Goal: Task Accomplishment & Management: Manage account settings

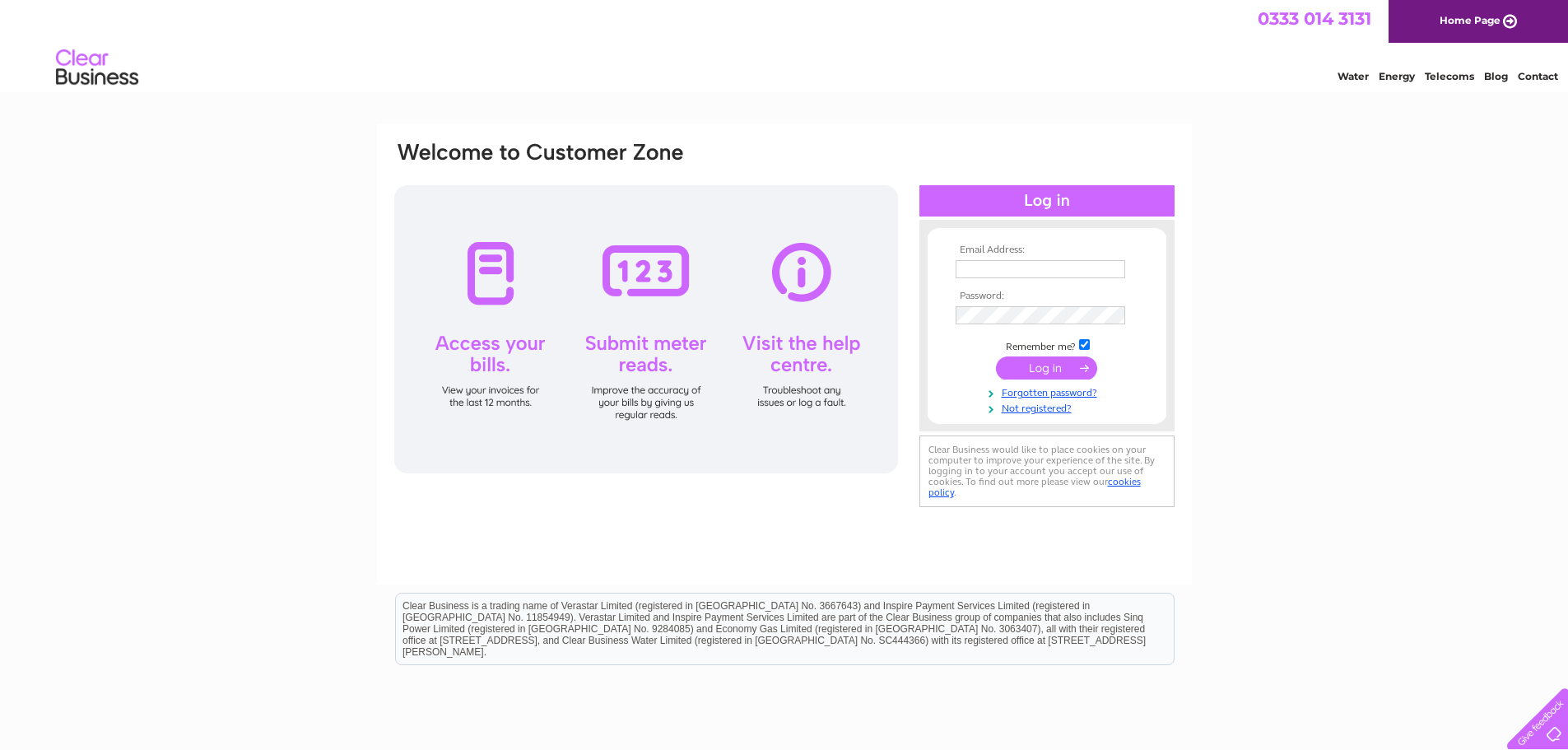
click at [1045, 274] on input "text" at bounding box center [1040, 269] width 169 height 18
type input "luke@abesco.net"
click at [1050, 369] on input "submit" at bounding box center [1047, 368] width 102 height 23
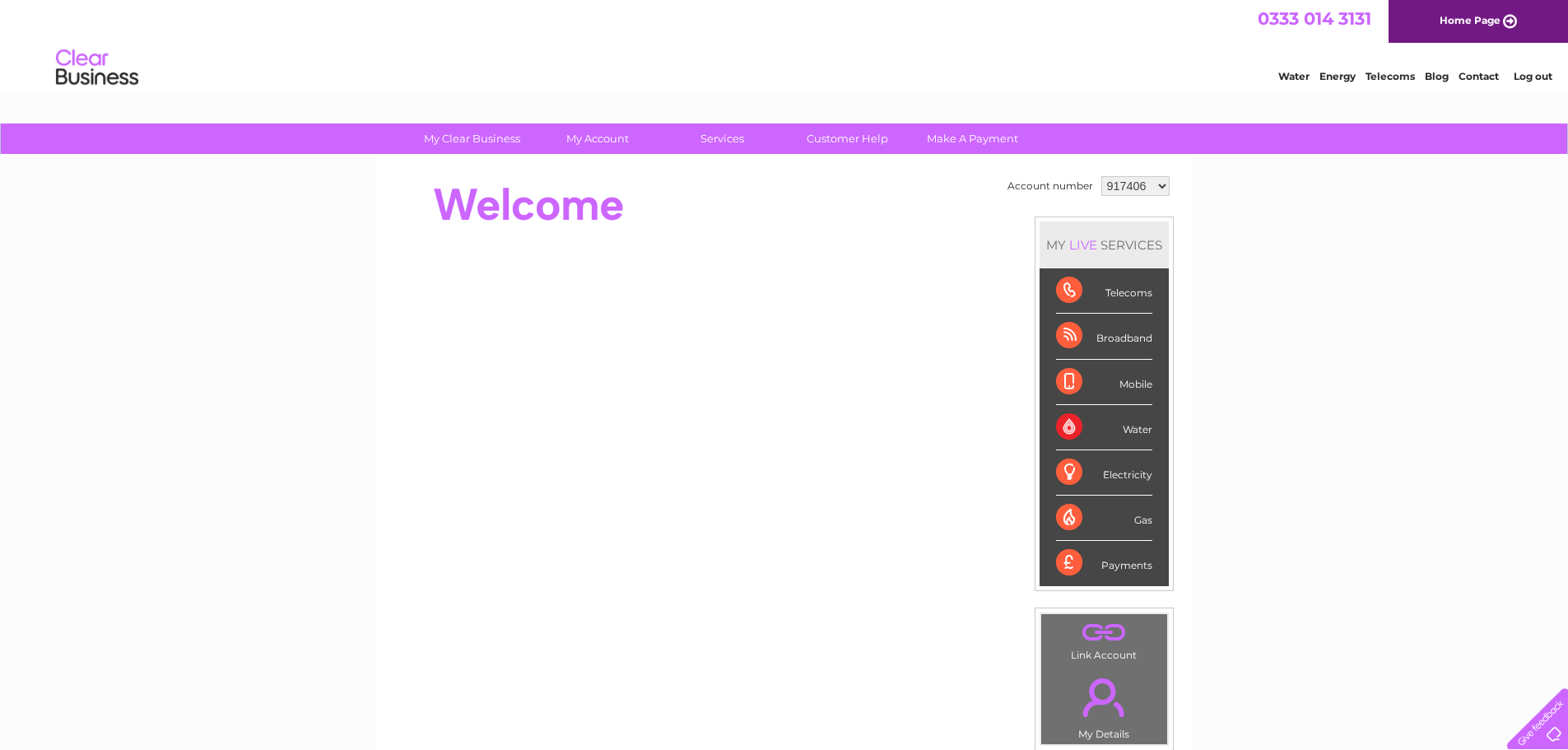
click at [1293, 233] on div "My Clear Business Login Details My Details My Preferences Link Account My Accou…" at bounding box center [784, 586] width 1568 height 926
click at [1070, 563] on div "Payments" at bounding box center [1104, 563] width 96 height 44
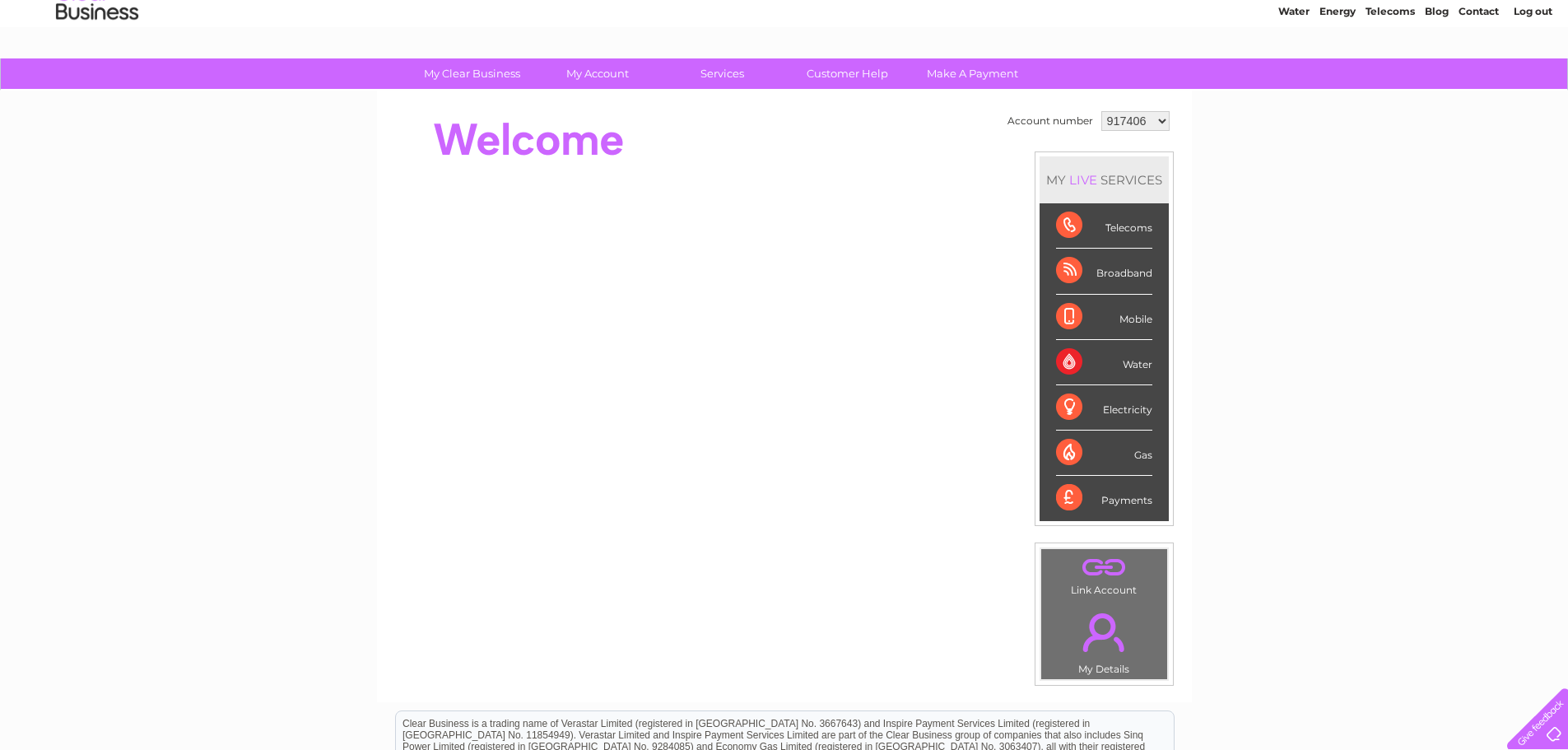
scroll to position [247, 0]
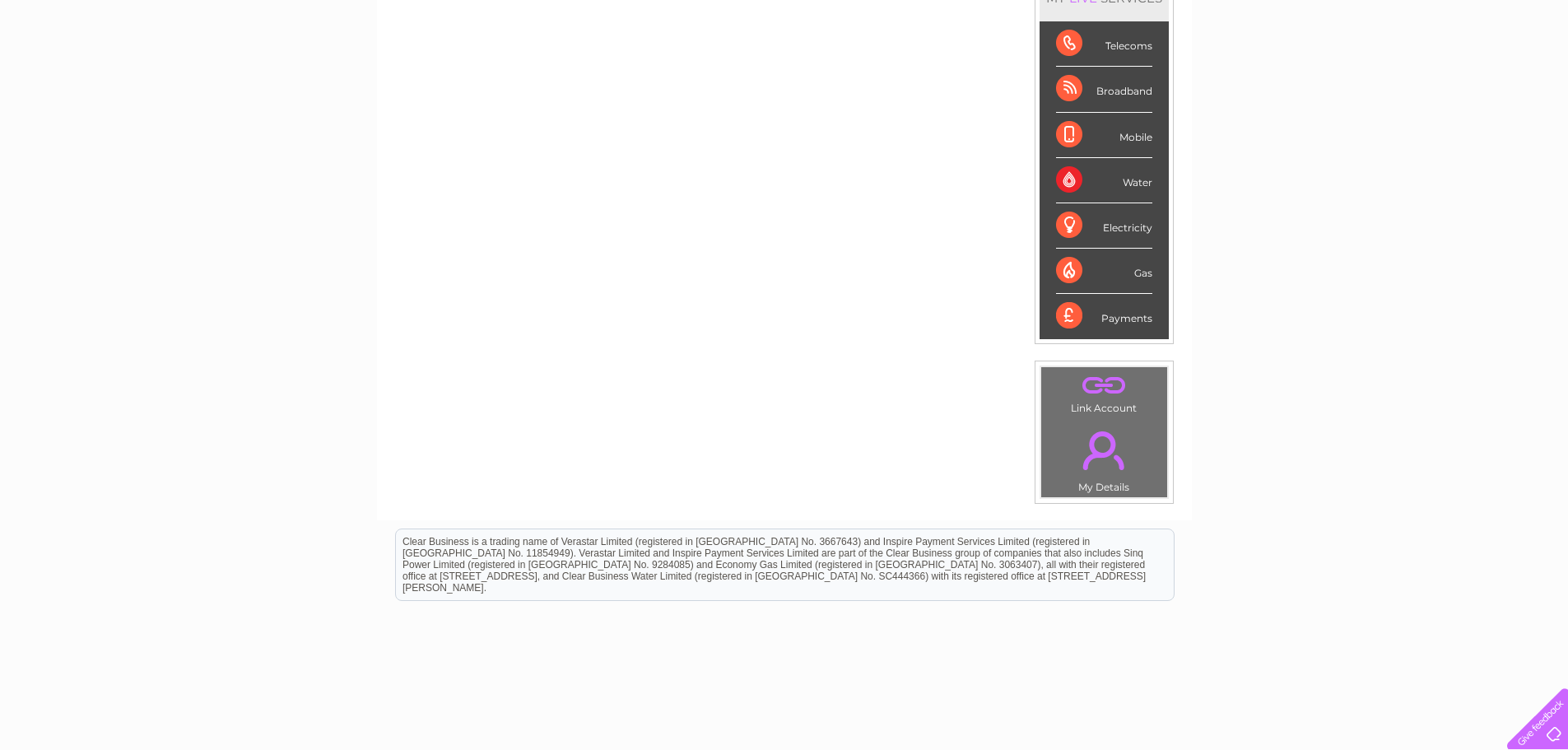
click at [1081, 316] on div "Payments" at bounding box center [1104, 316] width 96 height 44
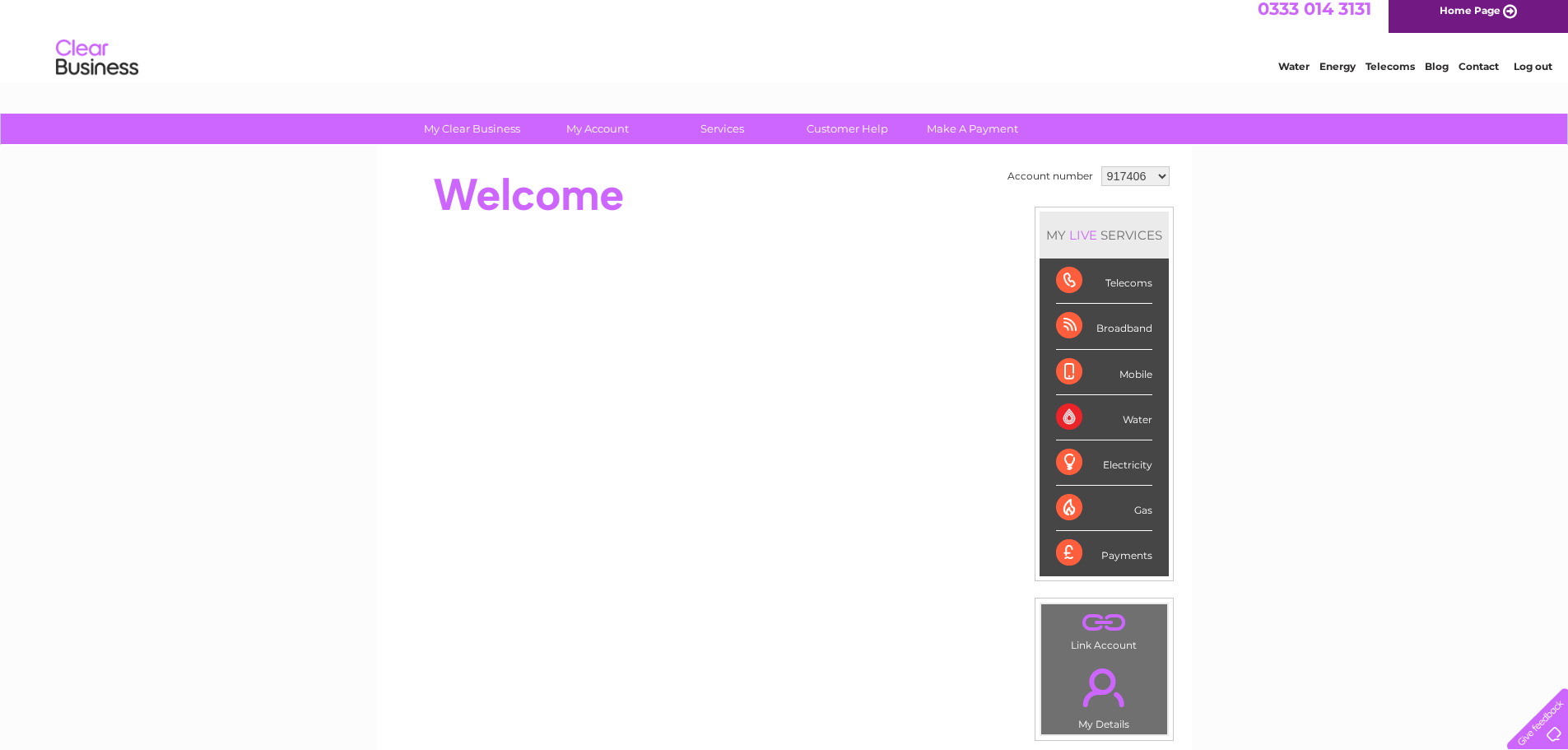
scroll to position [0, 0]
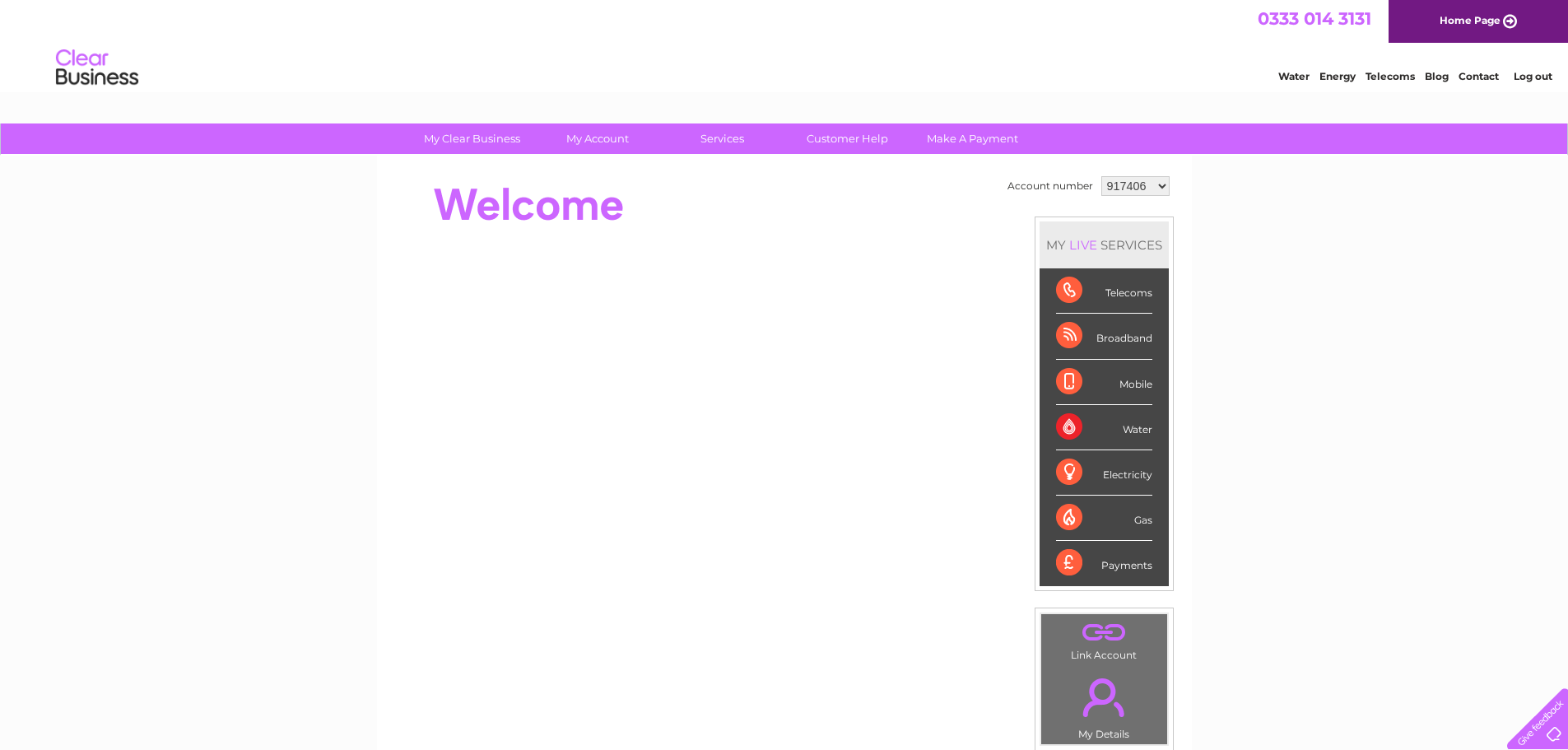
click at [1164, 187] on select "917406 1043973" at bounding box center [1135, 186] width 68 height 19
select select "1043973"
click at [1101, 177] on select "917406 1043973" at bounding box center [1135, 186] width 68 height 19
click at [1214, 212] on div "My Clear Business Login Details My Details My Preferences Link Account My Accou…" at bounding box center [784, 586] width 1568 height 926
click at [1065, 429] on div "Water" at bounding box center [1104, 427] width 96 height 45
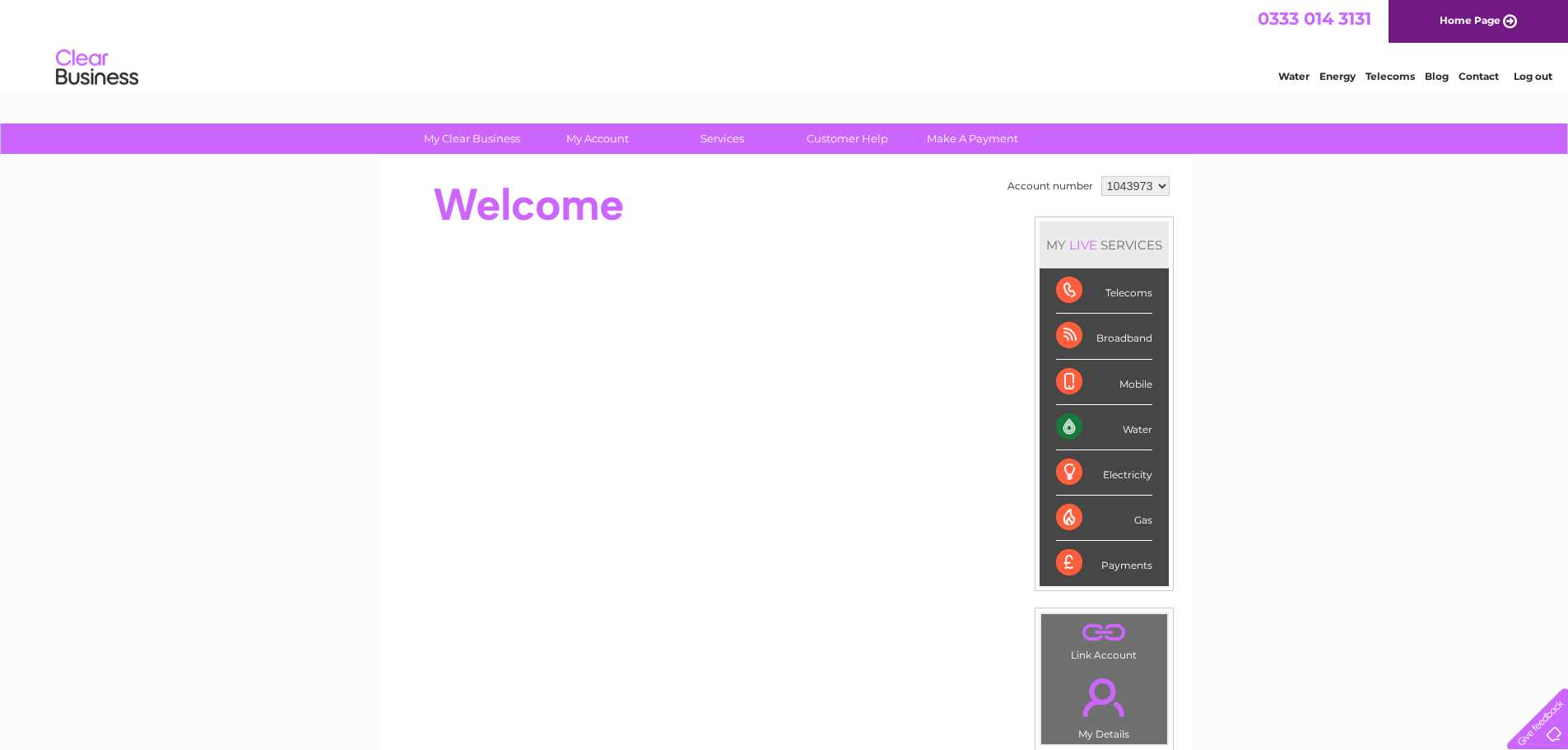
click at [1130, 432] on div "Water" at bounding box center [1104, 427] width 96 height 45
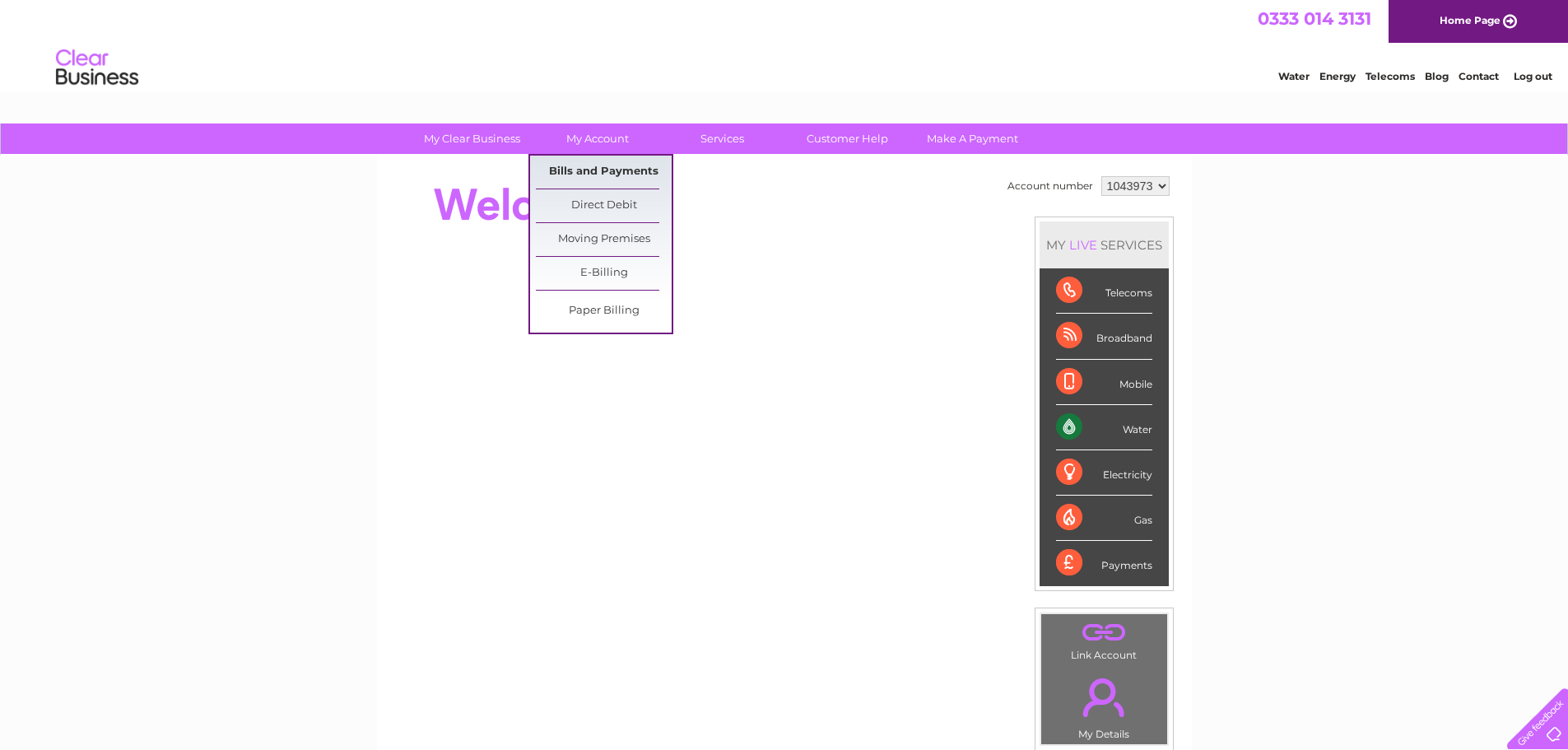
click at [598, 175] on link "Bills and Payments" at bounding box center [604, 172] width 136 height 33
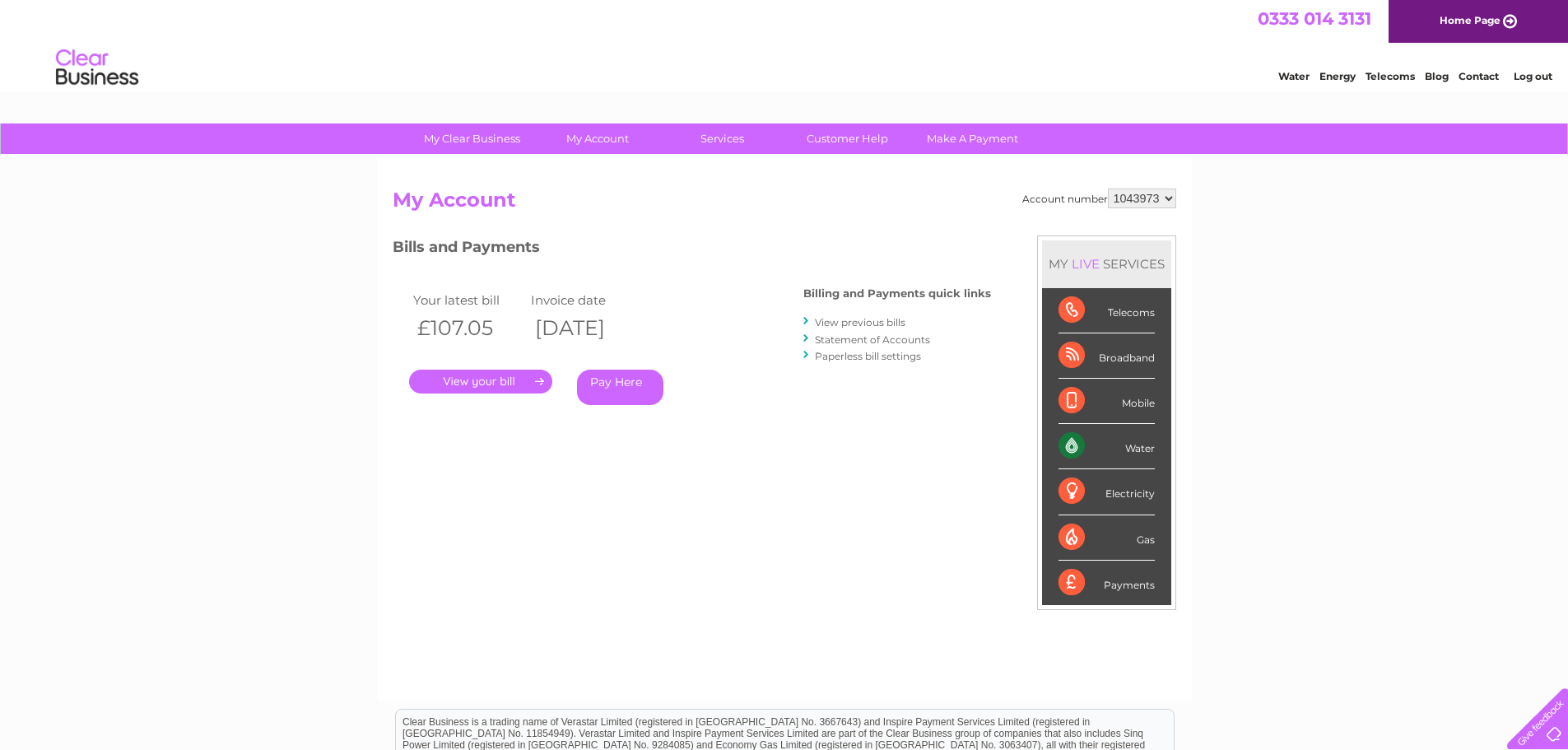
click at [516, 375] on link "." at bounding box center [481, 382] width 143 height 24
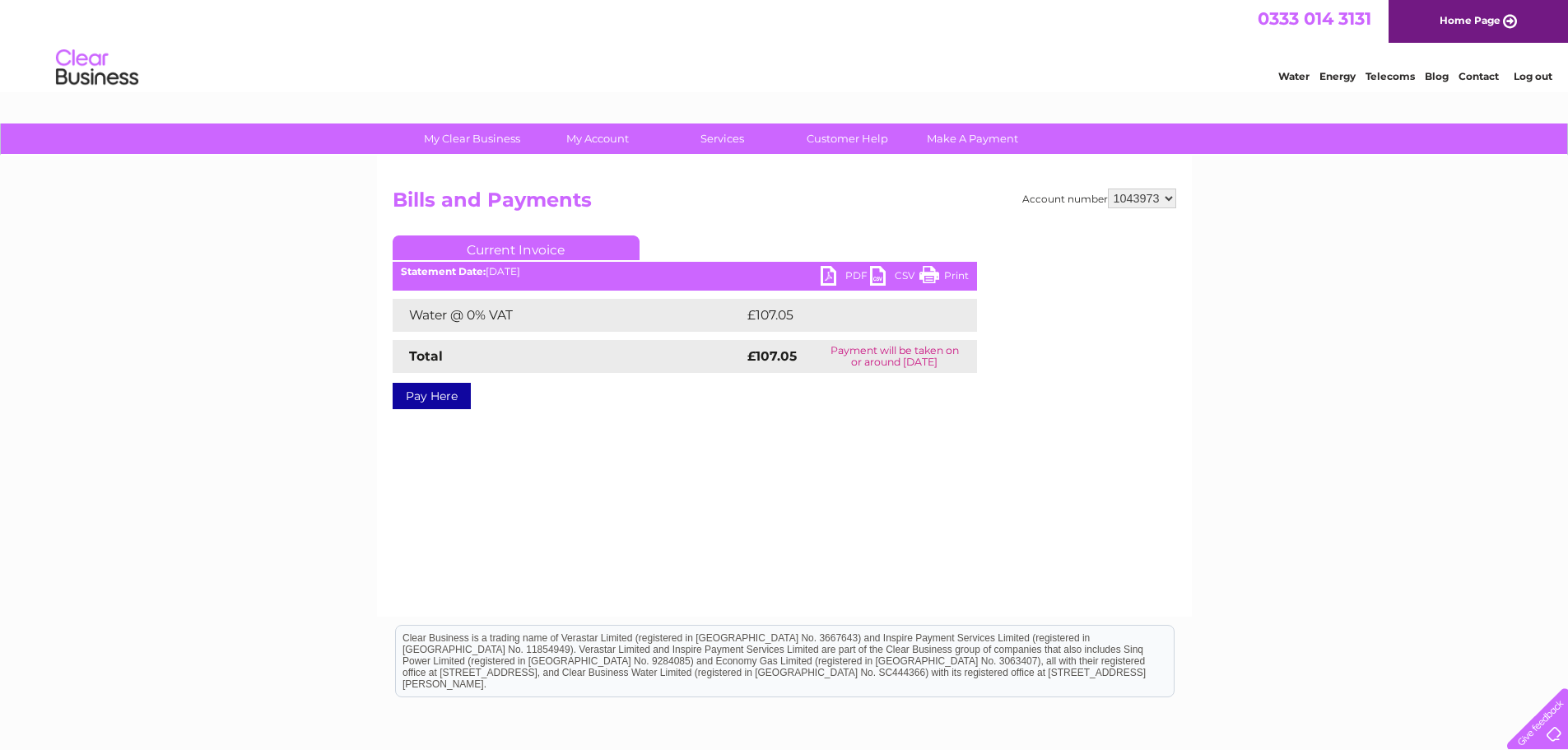
click at [846, 276] on link "PDF" at bounding box center [845, 278] width 49 height 24
click at [283, 483] on div "My Clear Business Login Details My Details My Preferences Link Account My Accou…" at bounding box center [784, 511] width 1568 height 775
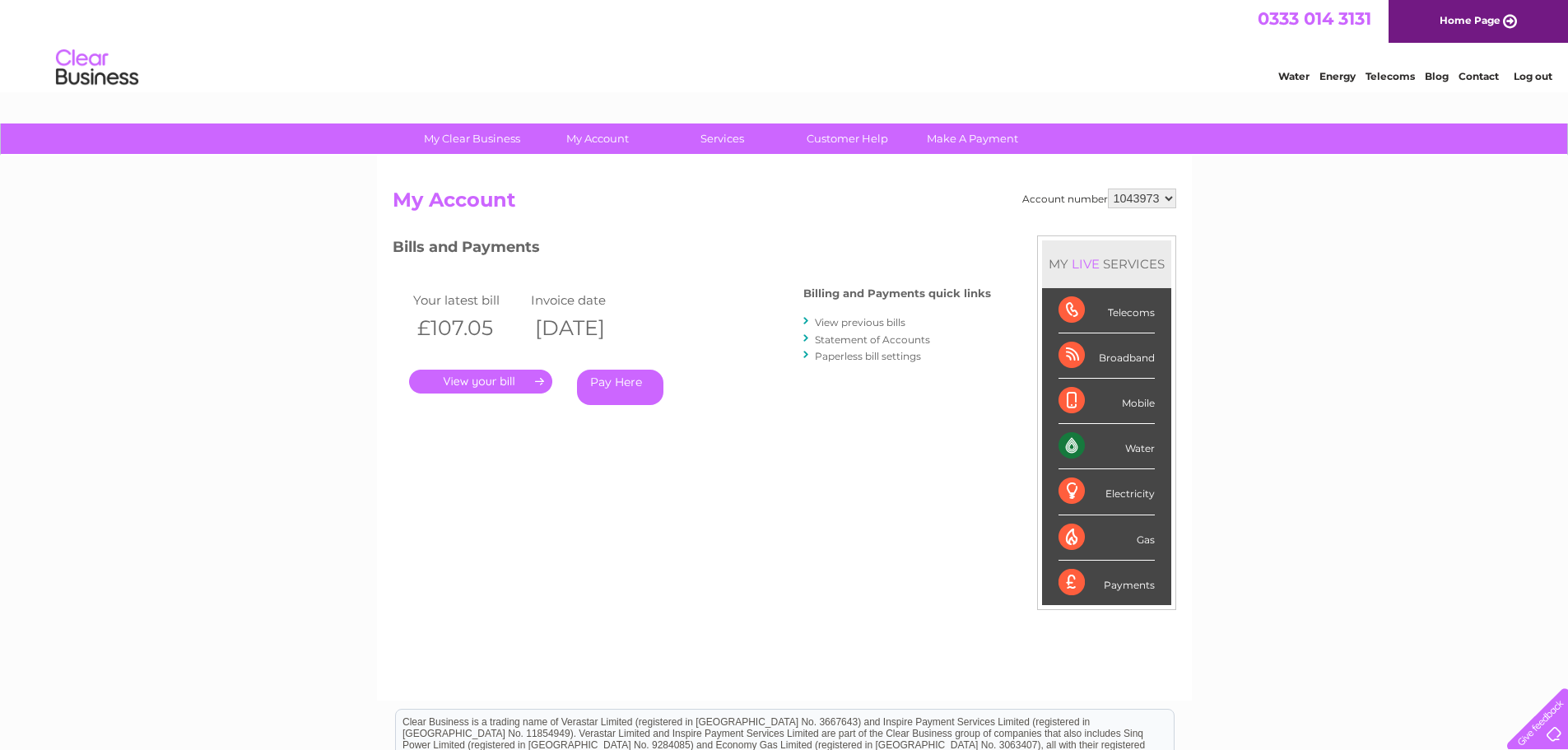
click at [875, 325] on link "View previous bills" at bounding box center [860, 322] width 91 height 12
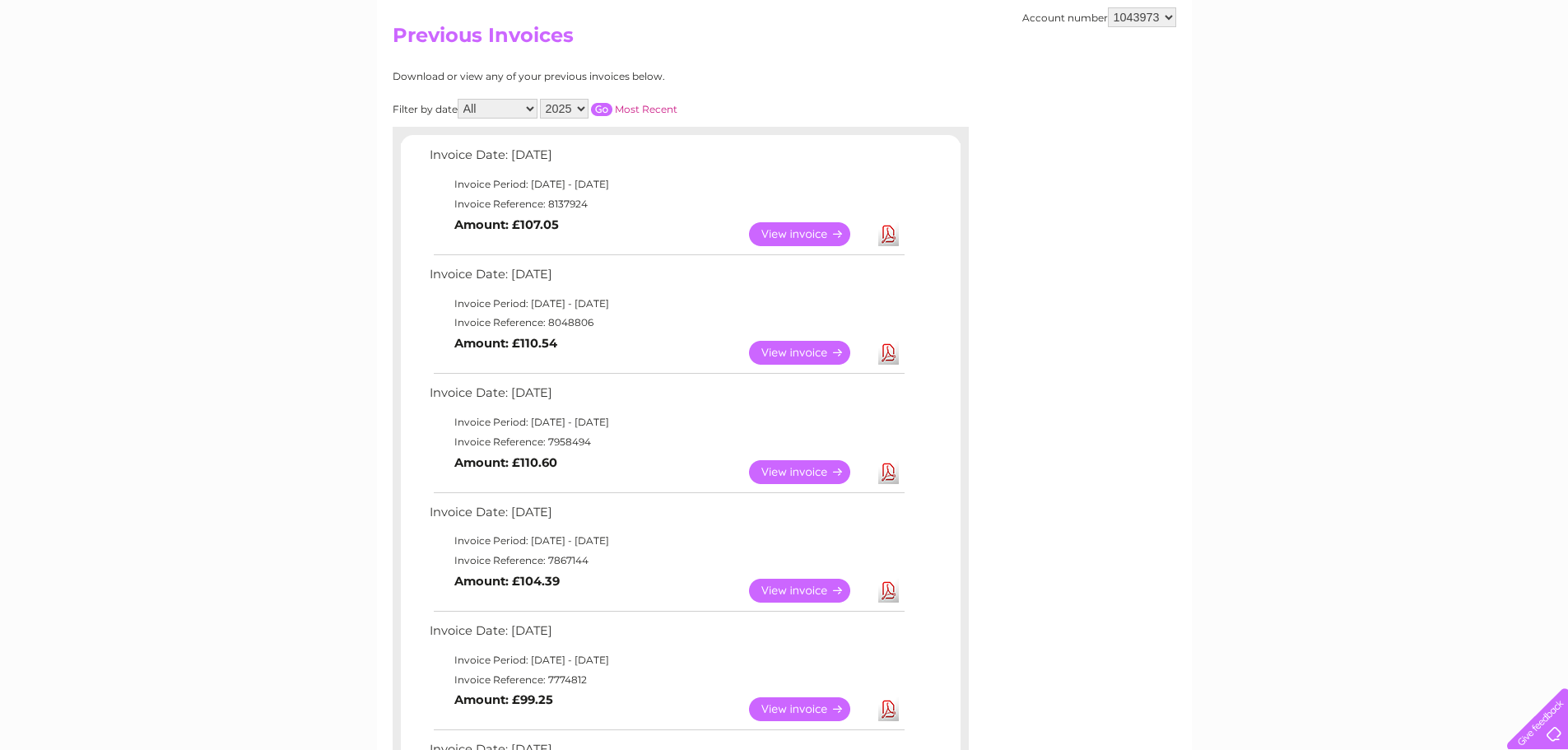
scroll to position [247, 0]
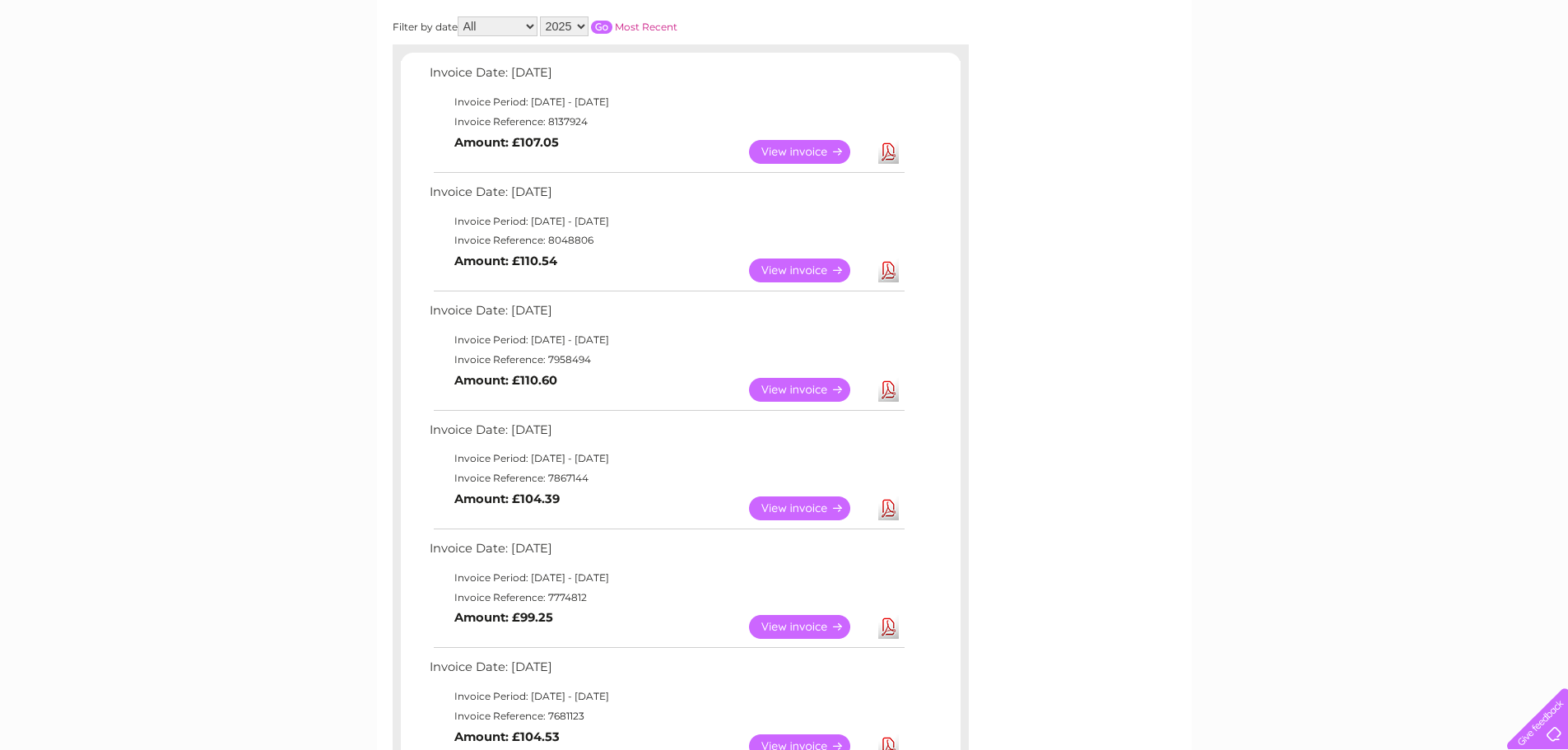
click at [818, 271] on link "View" at bounding box center [809, 271] width 121 height 24
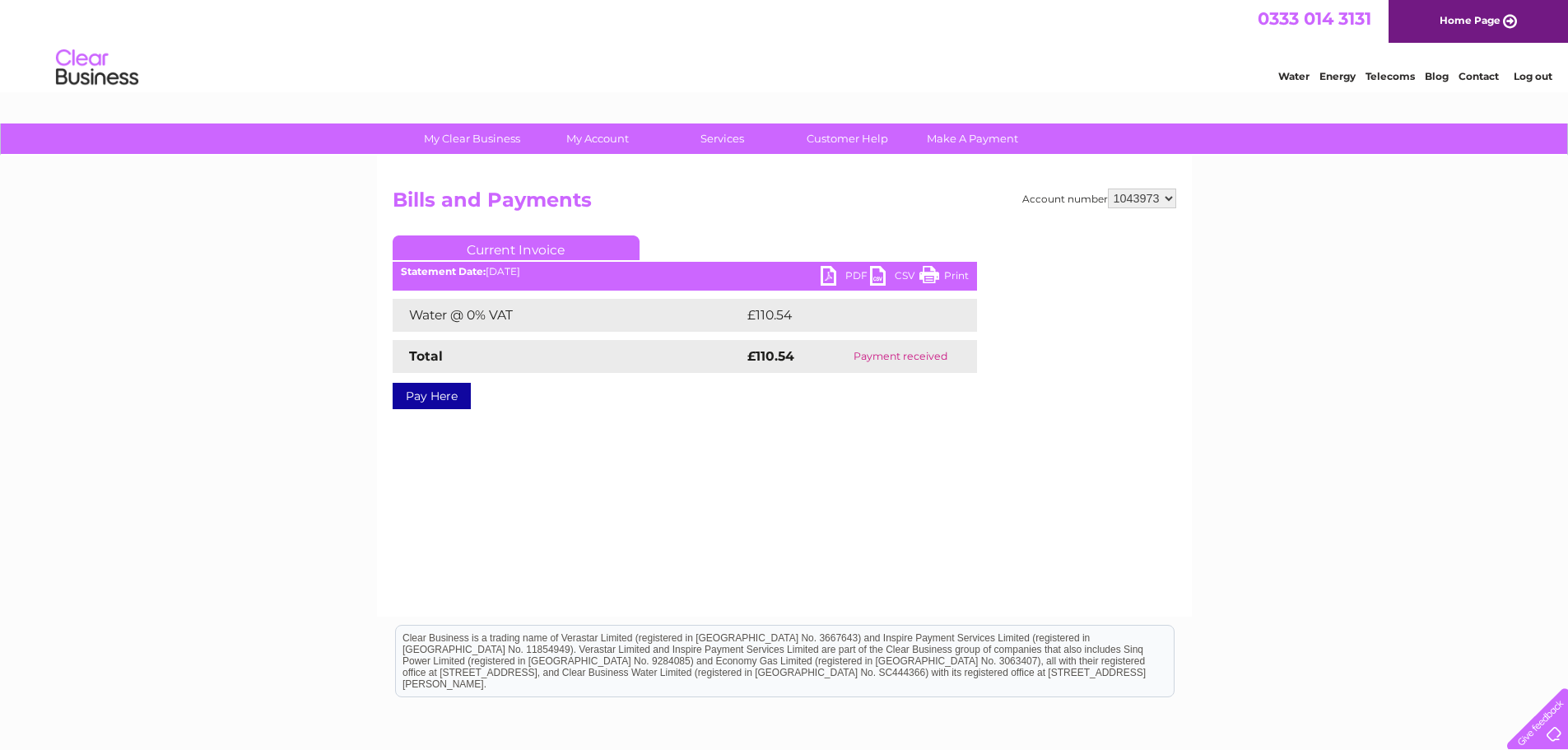
click at [834, 271] on link "PDF" at bounding box center [845, 278] width 49 height 24
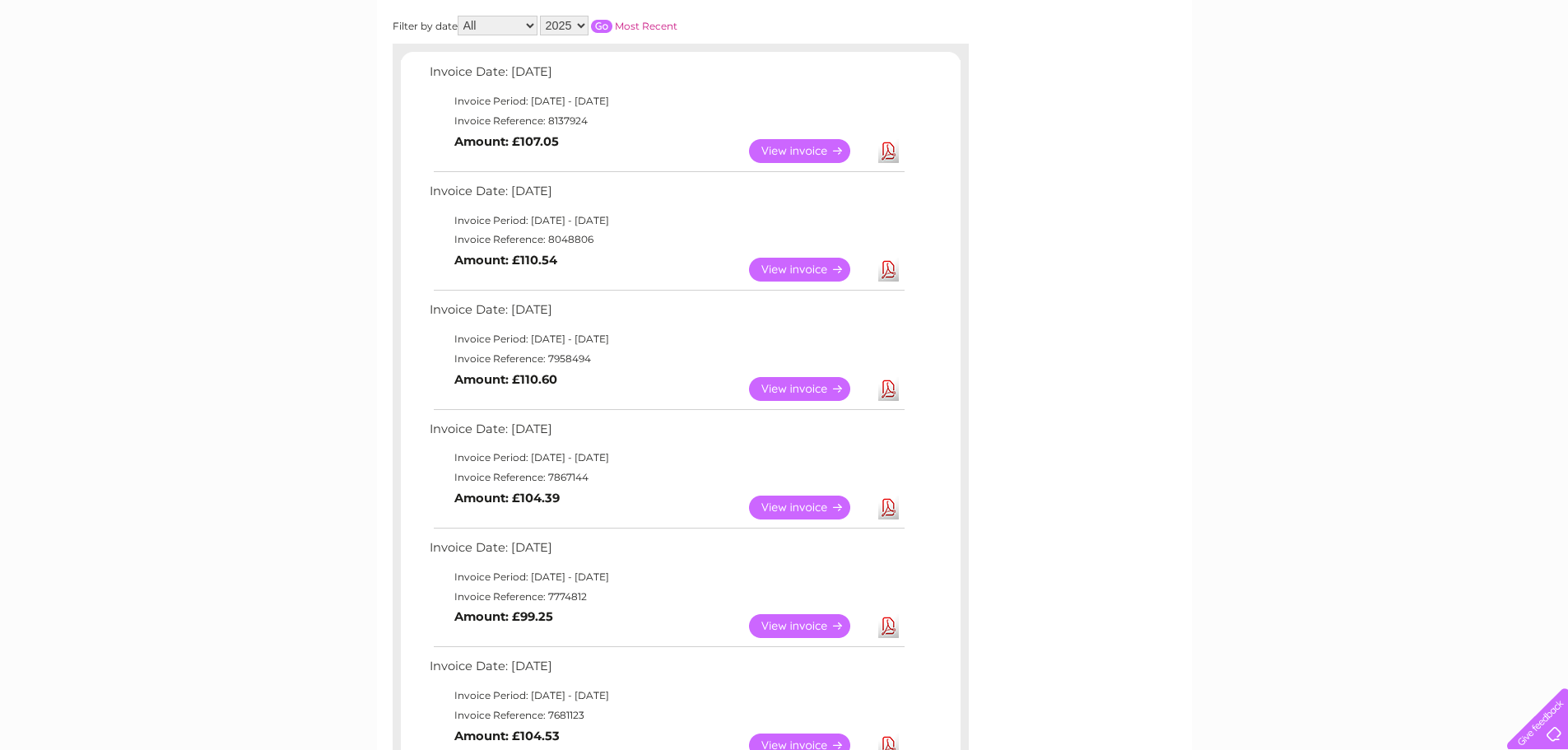
click at [834, 150] on link "View" at bounding box center [809, 151] width 121 height 24
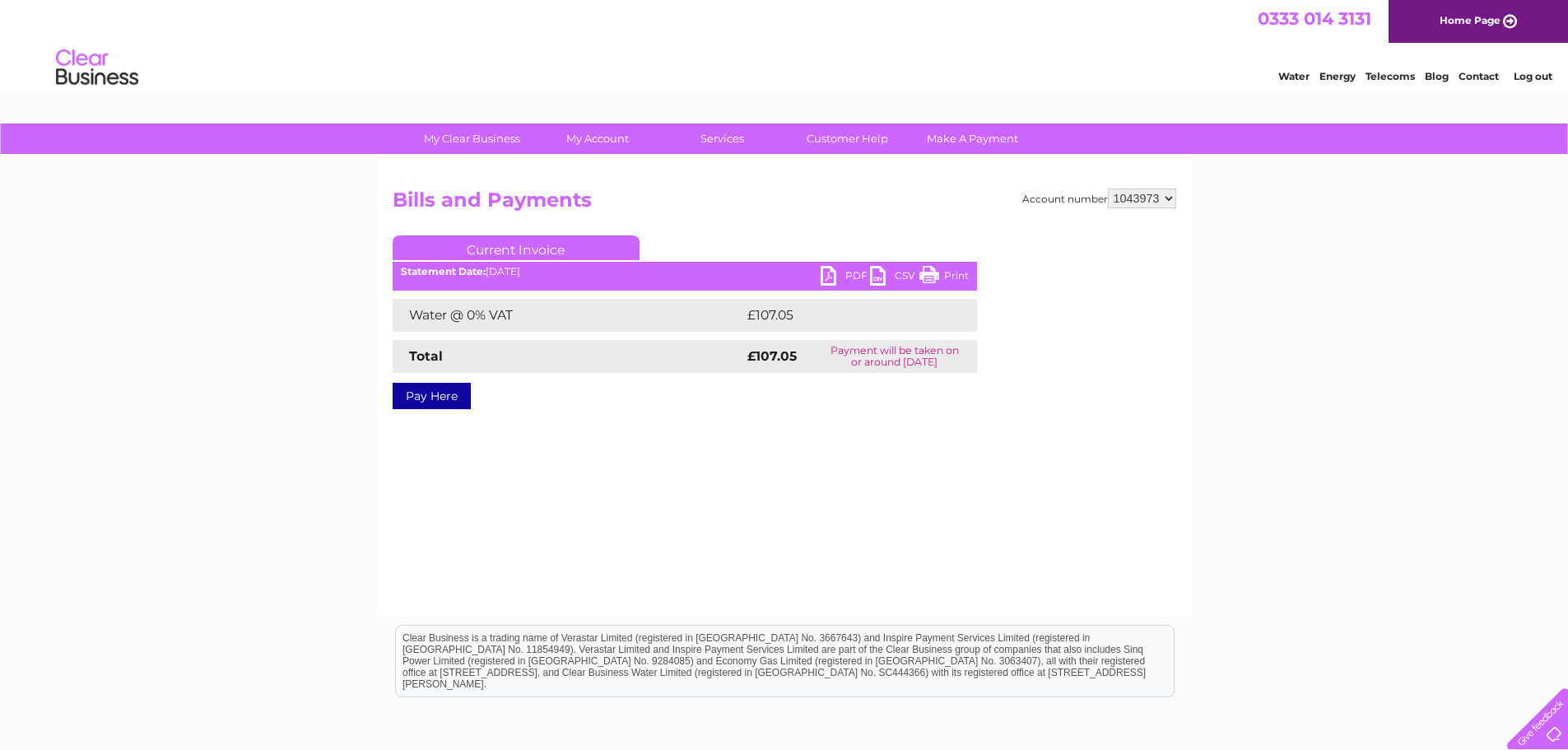
click at [840, 269] on link "PDF" at bounding box center [845, 278] width 49 height 24
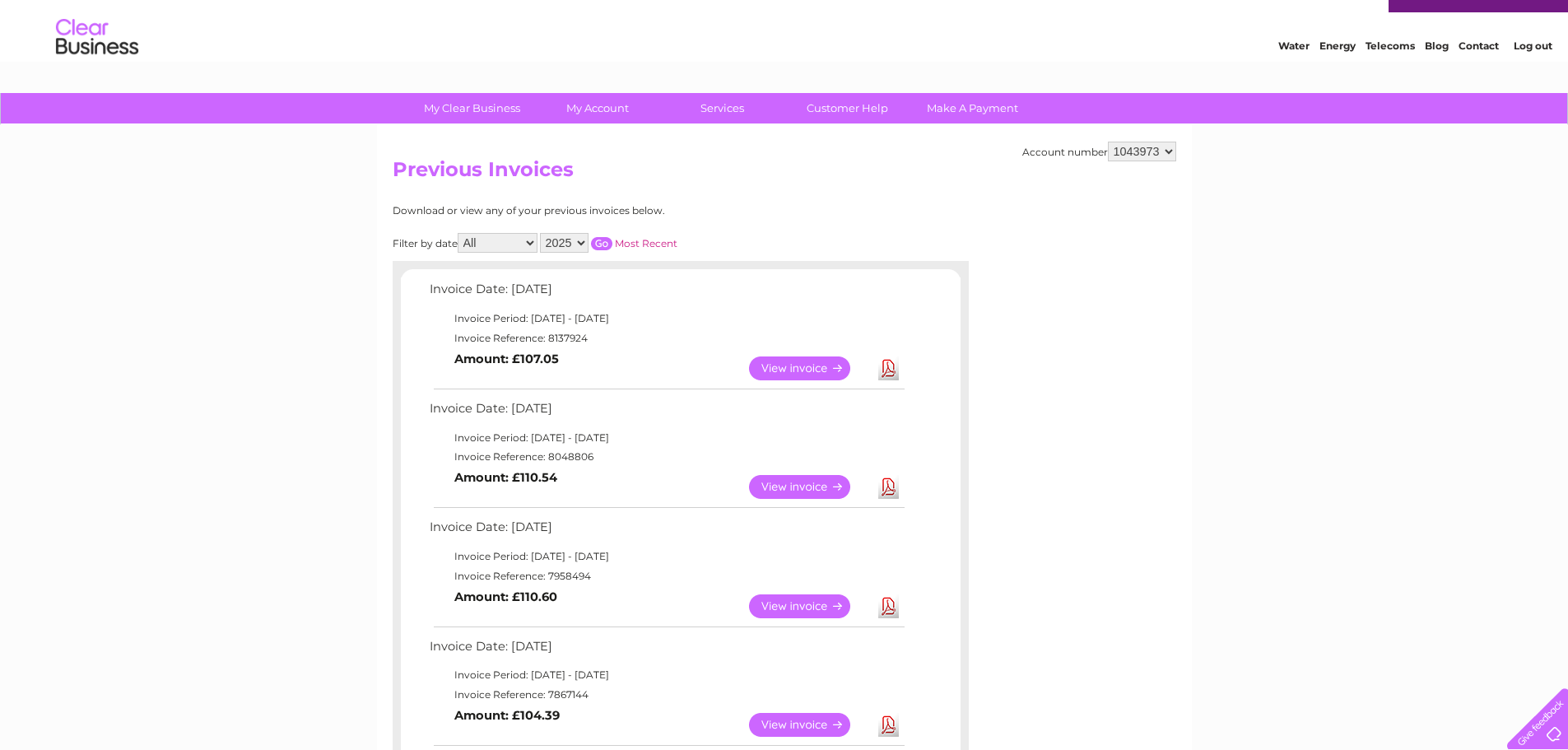
scroll to position [1, 0]
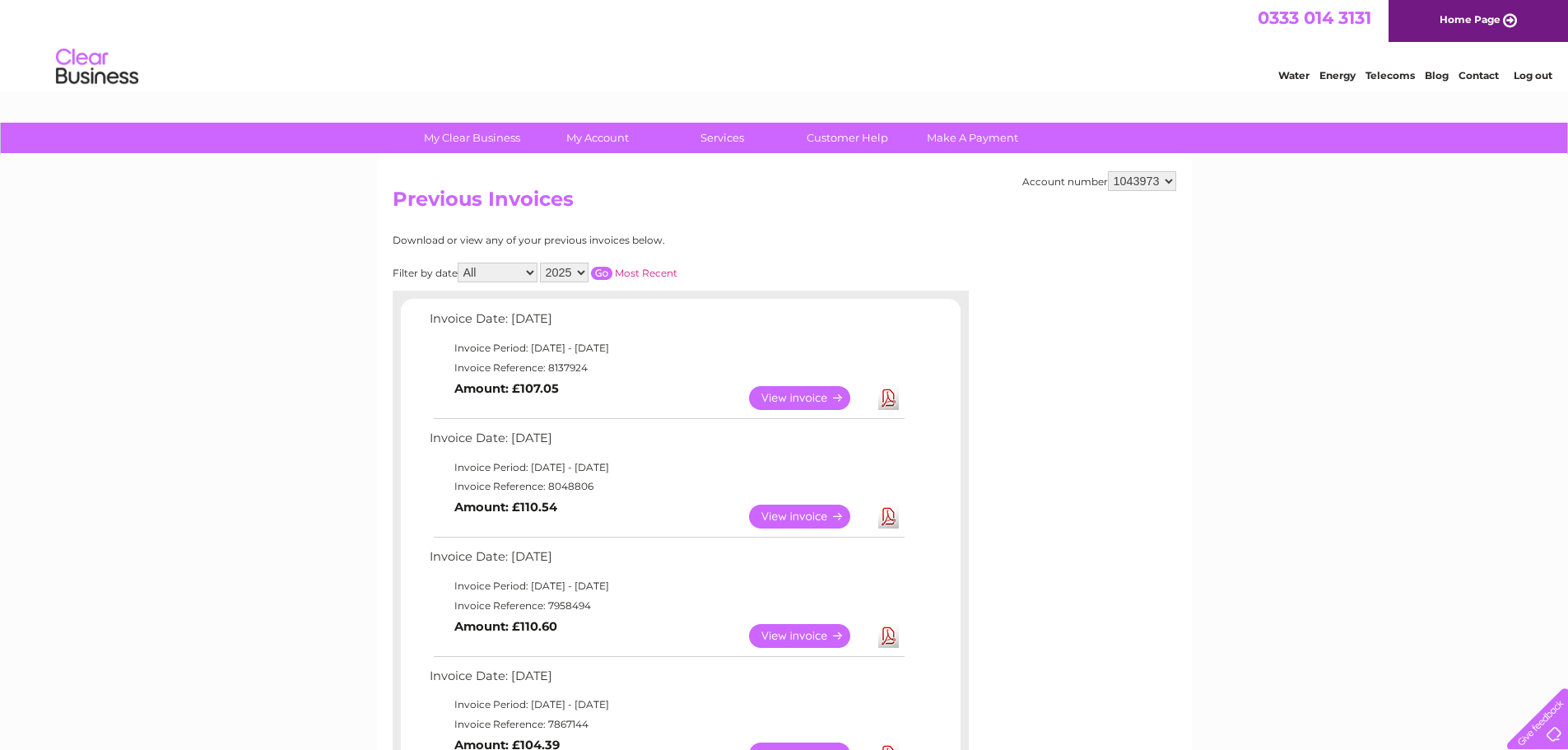
click at [1530, 76] on link "Log out" at bounding box center [1533, 75] width 39 height 12
